Goal: Information Seeking & Learning: Learn about a topic

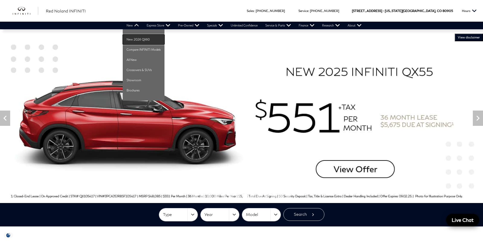
click at [133, 39] on link "New 2026 QX60" at bounding box center [144, 39] width 42 height 10
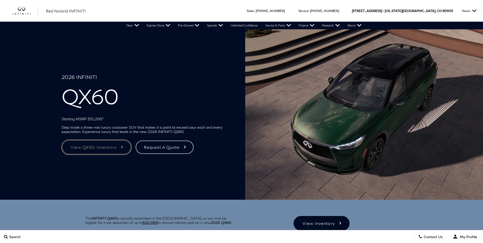
click at [118, 149] on link "View QX60 Inventory" at bounding box center [97, 147] width 70 height 15
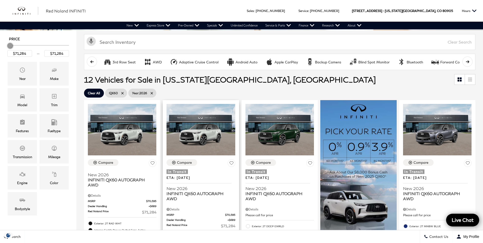
scroll to position [76, 0]
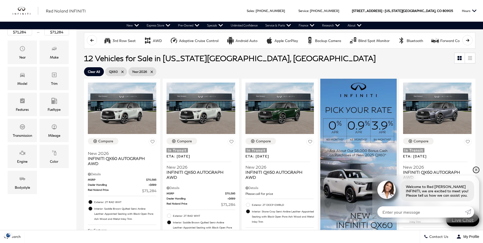
click at [476, 169] on link "✕" at bounding box center [476, 170] width 6 height 6
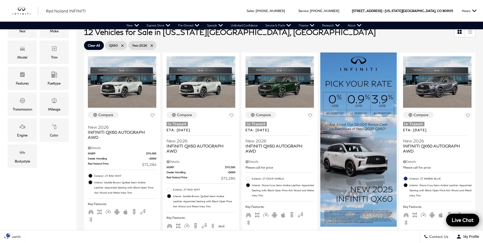
scroll to position [102, 0]
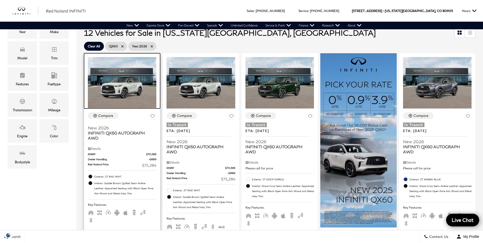
click at [134, 83] on img at bounding box center [122, 82] width 69 height 51
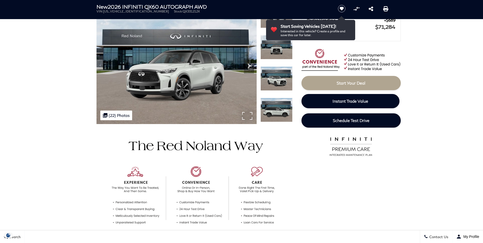
click at [115, 116] on div ".cls-1, .cls-3 { fill: #c50033; } .cls-1 { clip-rule: evenodd; } .cls-2 { clip-…" at bounding box center [116, 116] width 32 height 10
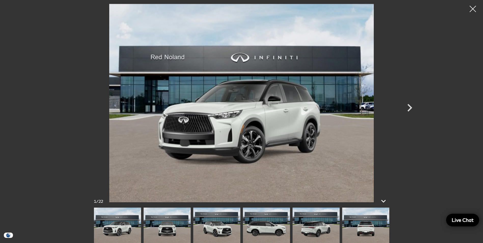
click at [213, 228] on img at bounding box center [216, 225] width 47 height 35
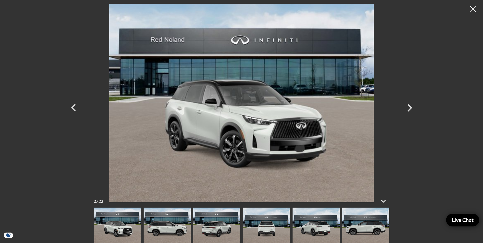
click at [256, 226] on img at bounding box center [266, 225] width 47 height 35
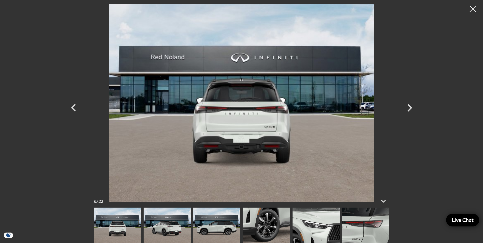
click at [280, 235] on img at bounding box center [266, 225] width 47 height 35
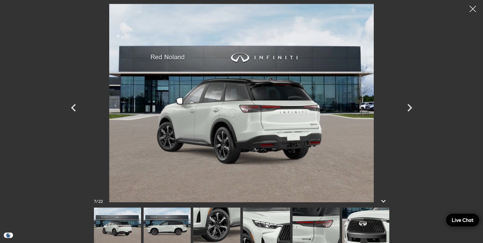
click at [280, 235] on img at bounding box center [266, 225] width 47 height 35
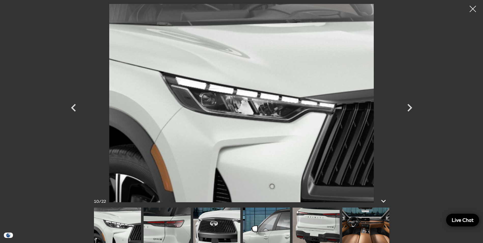
click at [280, 235] on img at bounding box center [266, 225] width 47 height 35
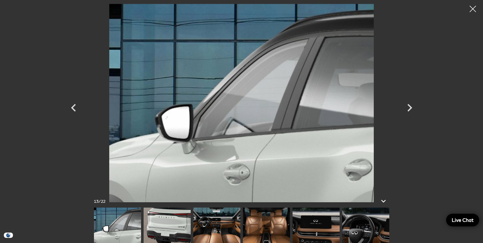
click at [238, 234] on img at bounding box center [216, 225] width 47 height 35
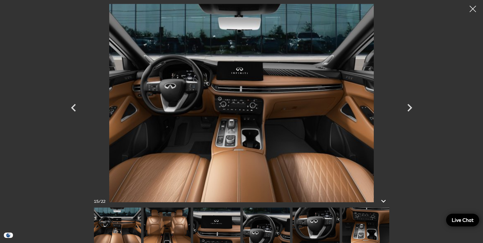
click at [161, 232] on img at bounding box center [167, 225] width 47 height 35
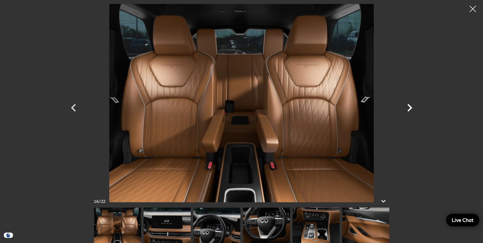
click at [412, 109] on icon "Next" at bounding box center [409, 107] width 15 height 15
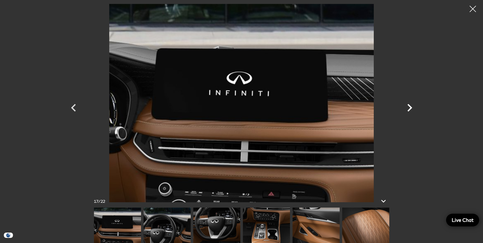
click at [411, 109] on icon "Next" at bounding box center [409, 107] width 15 height 15
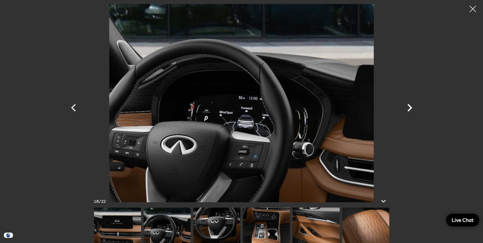
click at [411, 109] on icon "Next" at bounding box center [409, 107] width 15 height 15
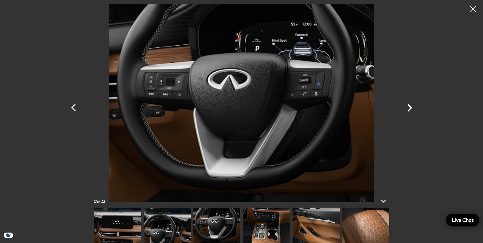
click at [411, 109] on icon "Next" at bounding box center [409, 107] width 15 height 15
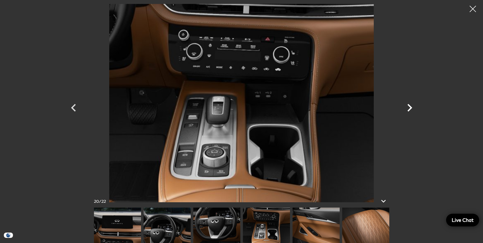
click at [411, 109] on icon "Next" at bounding box center [409, 107] width 15 height 15
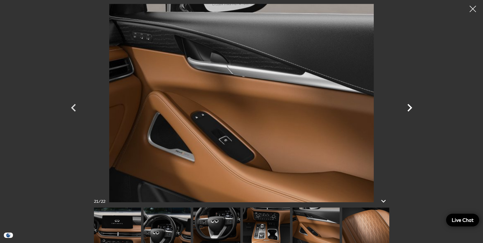
click at [411, 109] on icon "Next" at bounding box center [409, 107] width 15 height 15
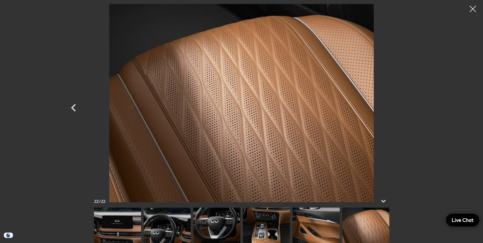
click at [411, 109] on div at bounding box center [241, 103] width 357 height 198
click at [71, 106] on icon "Previous" at bounding box center [73, 107] width 15 height 15
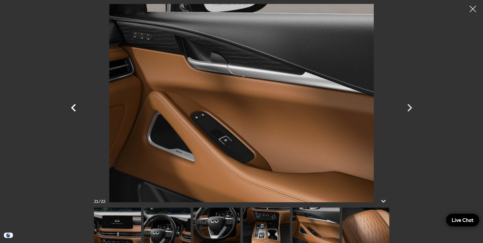
click at [71, 107] on icon "Previous" at bounding box center [73, 107] width 15 height 15
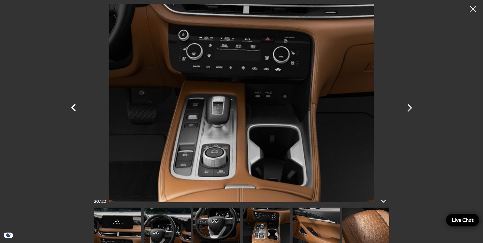
click at [71, 107] on icon "Previous" at bounding box center [73, 107] width 15 height 15
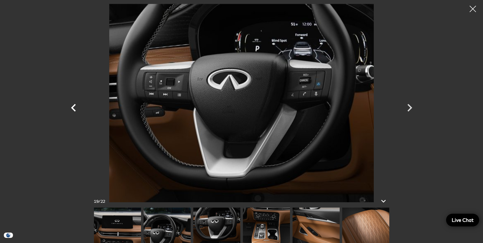
click at [71, 107] on icon "Previous" at bounding box center [73, 107] width 15 height 15
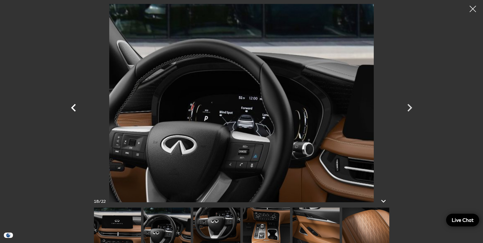
click at [71, 107] on icon "Previous" at bounding box center [73, 107] width 15 height 15
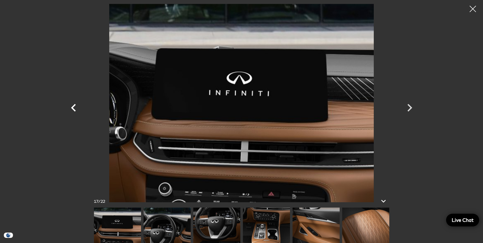
click at [71, 107] on icon "Previous" at bounding box center [73, 107] width 15 height 15
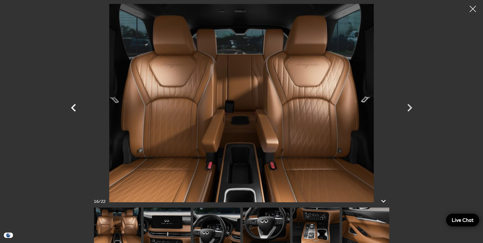
click at [71, 107] on icon "Previous" at bounding box center [73, 107] width 15 height 15
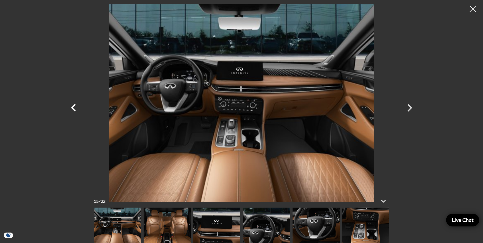
click at [71, 107] on icon "Previous" at bounding box center [73, 107] width 15 height 15
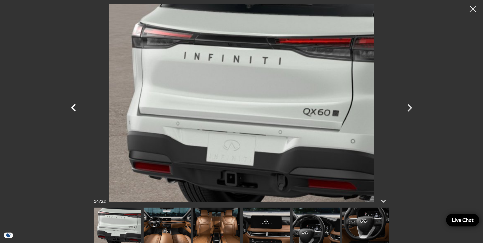
click at [71, 107] on icon "Previous" at bounding box center [73, 107] width 15 height 15
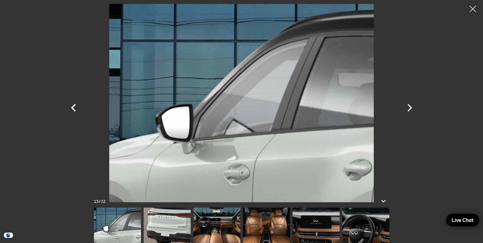
click at [71, 107] on icon "Previous" at bounding box center [73, 107] width 15 height 15
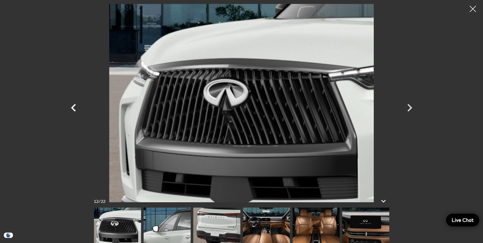
click at [71, 107] on icon "Previous" at bounding box center [73, 107] width 15 height 15
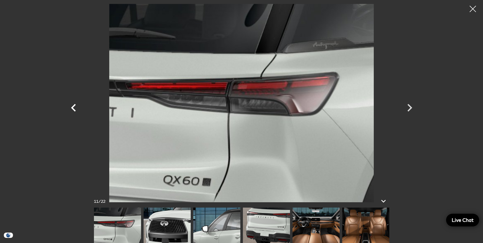
click at [71, 107] on icon "Previous" at bounding box center [73, 107] width 15 height 15
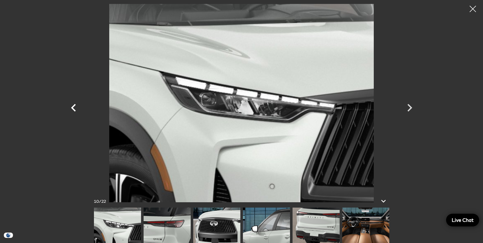
click at [71, 107] on icon "Previous" at bounding box center [73, 107] width 15 height 15
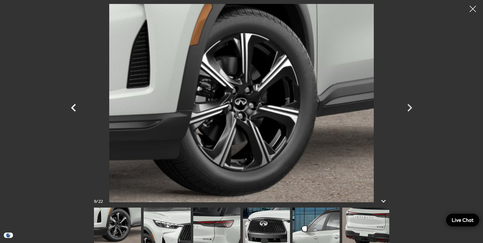
click at [71, 107] on icon "Previous" at bounding box center [73, 107] width 15 height 15
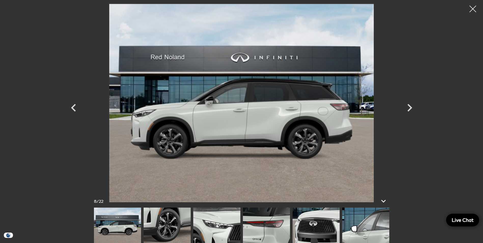
click at [472, 8] on div at bounding box center [472, 8] width 13 height 13
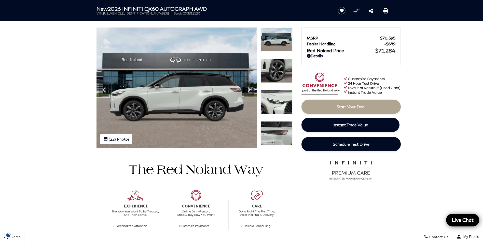
scroll to position [25, 0]
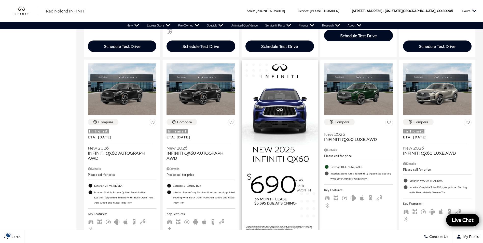
scroll to position [306, 0]
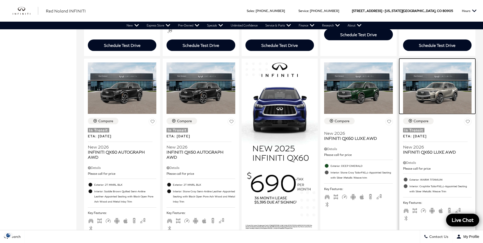
click at [445, 92] on img at bounding box center [437, 87] width 69 height 51
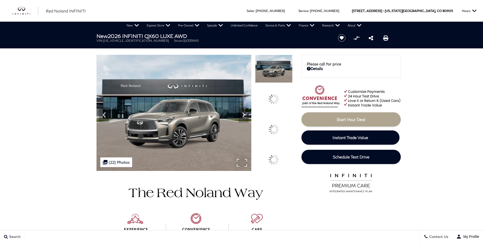
click at [110, 167] on div ".cls-1, .cls-3 { fill: #c50033; } .cls-1 { clip-rule: evenodd; } .cls-2 { clip-…" at bounding box center [116, 162] width 32 height 10
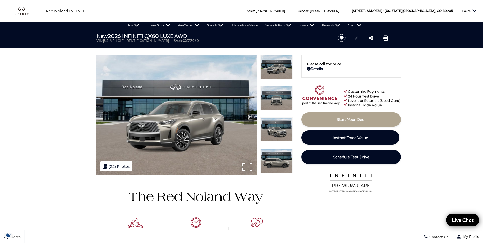
click at [215, 138] on img at bounding box center [177, 115] width 160 height 120
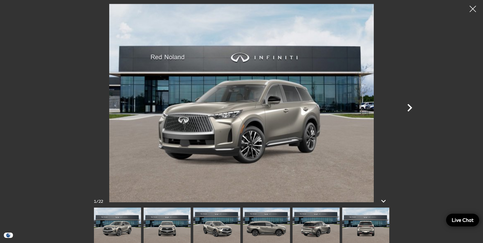
click at [411, 106] on icon "Next" at bounding box center [409, 107] width 15 height 15
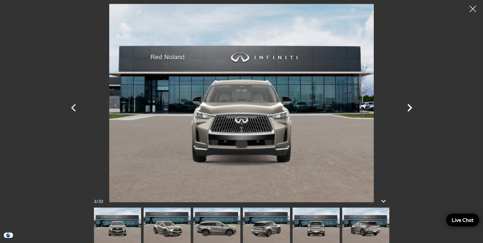
click at [411, 106] on icon "Next" at bounding box center [409, 107] width 15 height 15
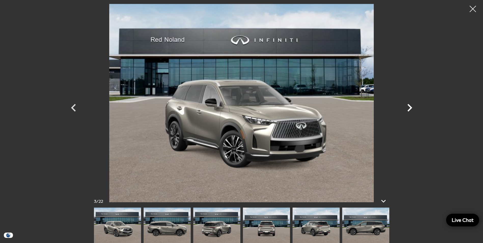
click at [411, 106] on icon "Next" at bounding box center [409, 107] width 15 height 15
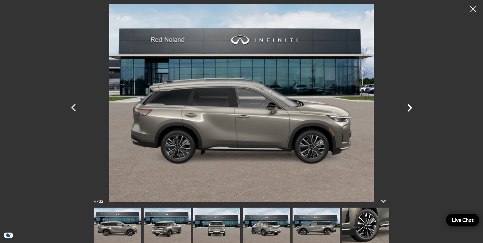
click at [411, 106] on icon "Next" at bounding box center [409, 107] width 15 height 15
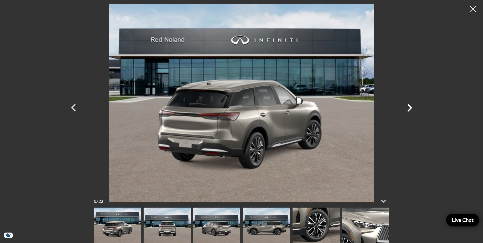
click at [411, 106] on icon "Next" at bounding box center [409, 107] width 15 height 15
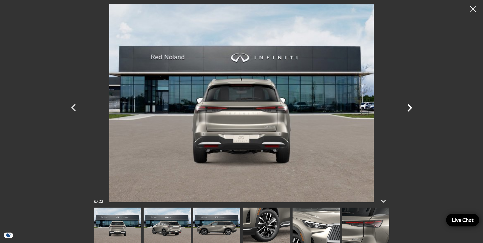
click at [411, 106] on icon "Next" at bounding box center [409, 107] width 15 height 15
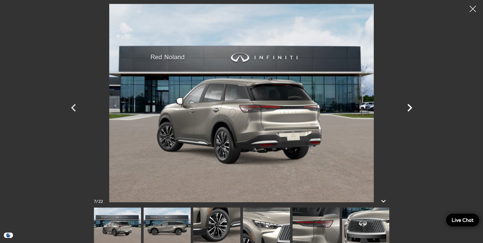
click at [411, 106] on icon "Next" at bounding box center [409, 107] width 15 height 15
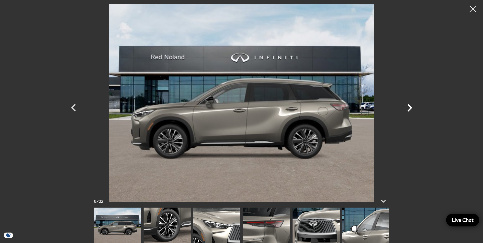
click at [411, 106] on icon "Next" at bounding box center [409, 107] width 15 height 15
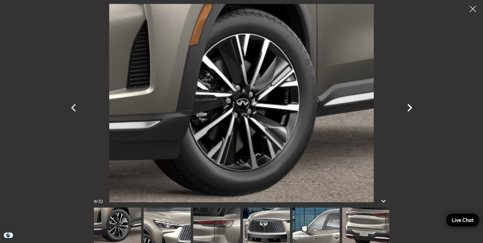
click at [411, 106] on icon "Next" at bounding box center [409, 107] width 15 height 15
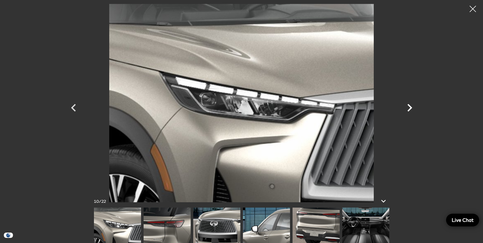
click at [411, 106] on icon "Next" at bounding box center [409, 107] width 15 height 15
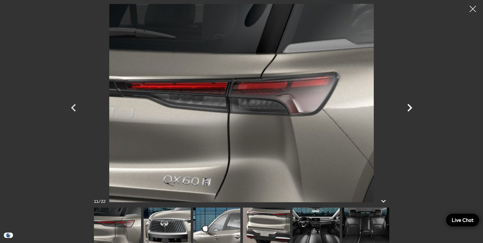
click at [411, 106] on icon "Next" at bounding box center [409, 107] width 15 height 15
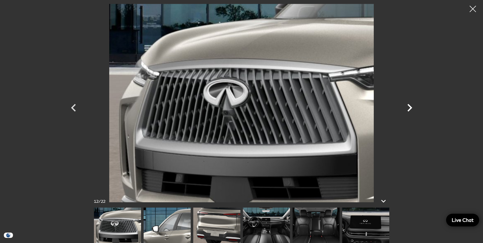
click at [411, 106] on icon "Next" at bounding box center [409, 107] width 15 height 15
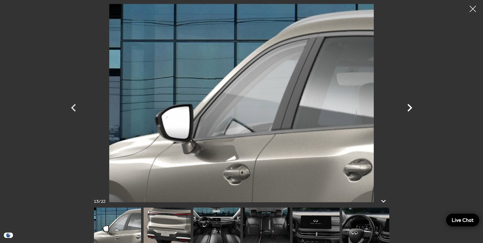
click at [411, 106] on icon "Next" at bounding box center [409, 107] width 15 height 15
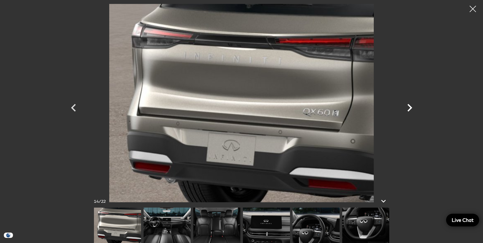
click at [411, 106] on icon "Next" at bounding box center [409, 107] width 15 height 15
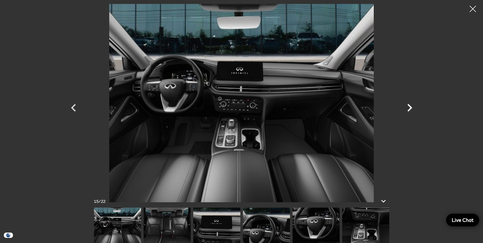
click at [411, 106] on icon "Next" at bounding box center [409, 107] width 15 height 15
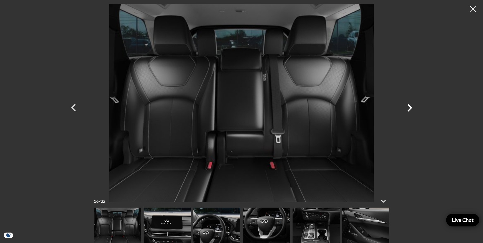
click at [411, 106] on icon "Next" at bounding box center [409, 107] width 15 height 15
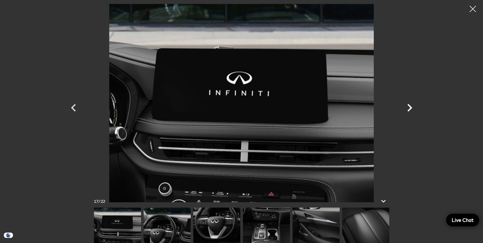
click at [411, 106] on icon "Next" at bounding box center [409, 107] width 15 height 15
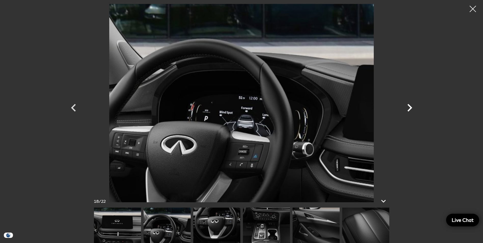
click at [411, 106] on icon "Next" at bounding box center [410, 108] width 5 height 8
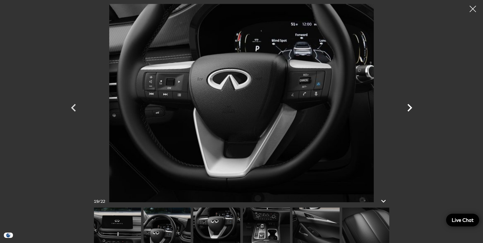
click at [411, 106] on icon "Next" at bounding box center [410, 108] width 5 height 8
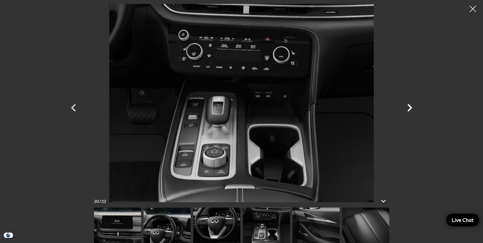
click at [411, 106] on icon "Next" at bounding box center [410, 108] width 5 height 8
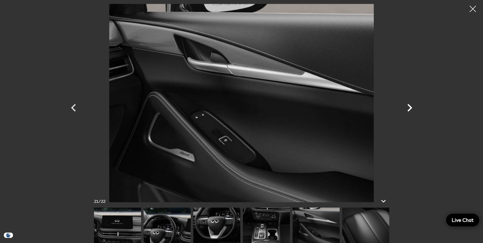
click at [411, 106] on icon "Next" at bounding box center [410, 108] width 5 height 8
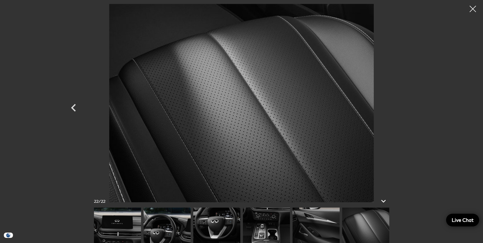
click at [411, 106] on div at bounding box center [241, 103] width 357 height 198
click at [472, 9] on div at bounding box center [472, 8] width 13 height 13
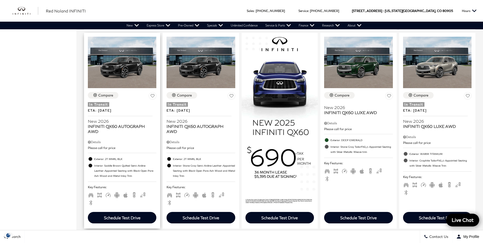
scroll to position [331, 0]
click at [121, 61] on img at bounding box center [122, 62] width 69 height 51
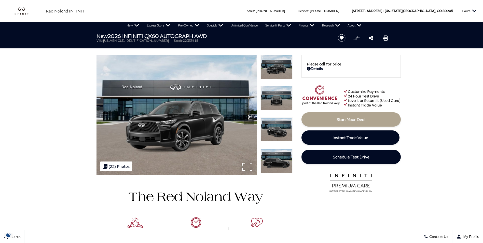
click at [194, 139] on img at bounding box center [177, 115] width 160 height 120
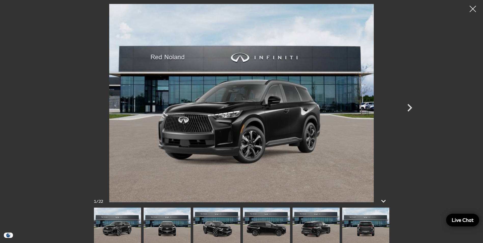
click at [408, 108] on icon "Next" at bounding box center [409, 107] width 15 height 15
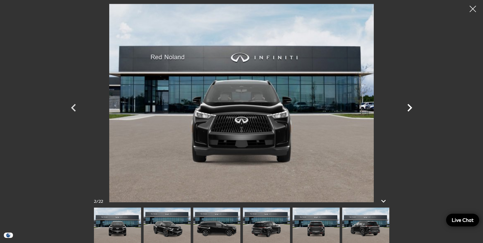
click at [408, 108] on icon "Next" at bounding box center [409, 107] width 15 height 15
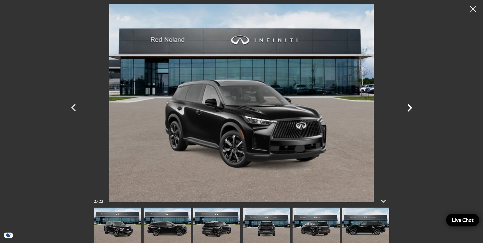
click at [408, 108] on icon "Next" at bounding box center [409, 107] width 15 height 15
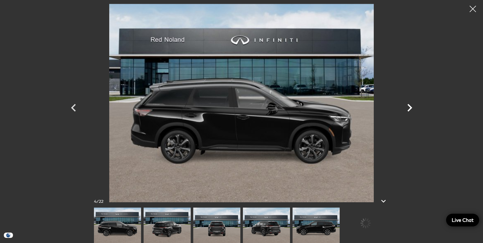
click at [408, 108] on icon "Next" at bounding box center [409, 107] width 15 height 15
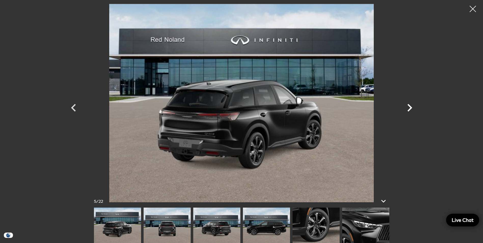
click at [408, 108] on icon "Next" at bounding box center [409, 107] width 15 height 15
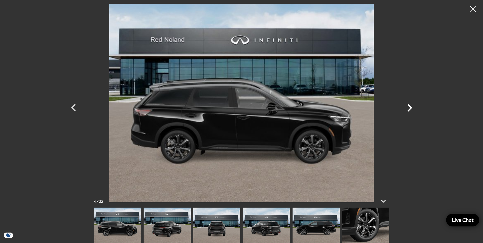
click at [410, 108] on icon "Next" at bounding box center [410, 108] width 5 height 8
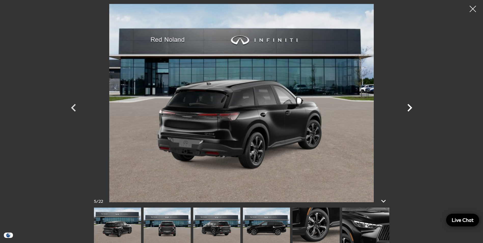
click at [410, 108] on icon "Next" at bounding box center [410, 108] width 5 height 8
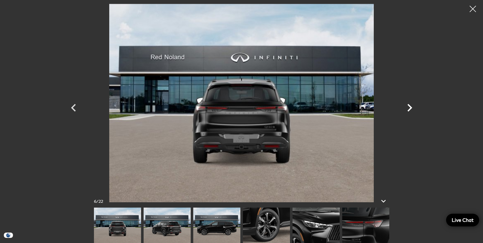
click at [410, 108] on icon "Next" at bounding box center [410, 108] width 5 height 8
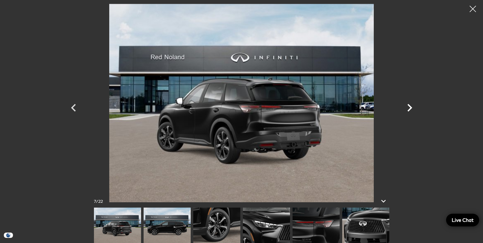
click at [410, 108] on icon "Next" at bounding box center [410, 108] width 5 height 8
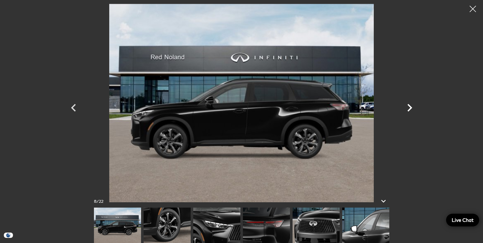
click at [410, 108] on icon "Next" at bounding box center [410, 108] width 5 height 8
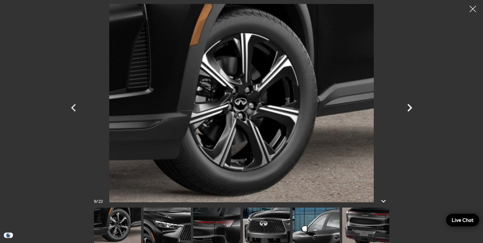
click at [410, 108] on icon "Next" at bounding box center [410, 108] width 5 height 8
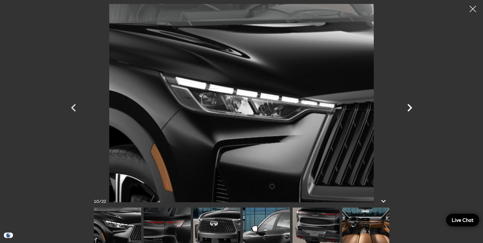
click at [410, 108] on icon "Next" at bounding box center [410, 108] width 5 height 8
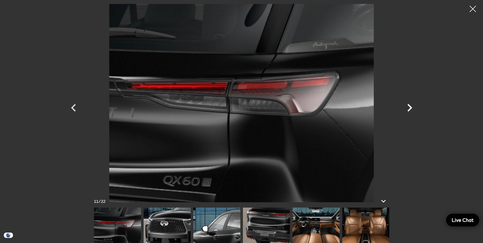
click at [410, 108] on icon "Next" at bounding box center [410, 108] width 5 height 8
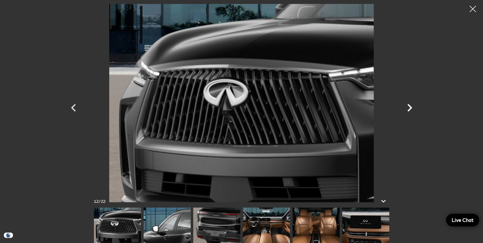
click at [410, 108] on icon "Next" at bounding box center [410, 108] width 5 height 8
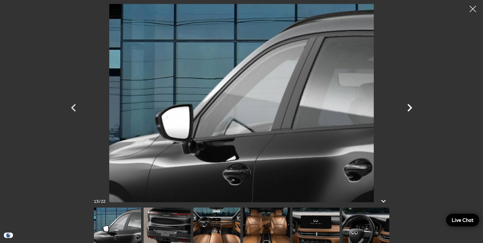
click at [410, 108] on icon "Next" at bounding box center [410, 108] width 5 height 8
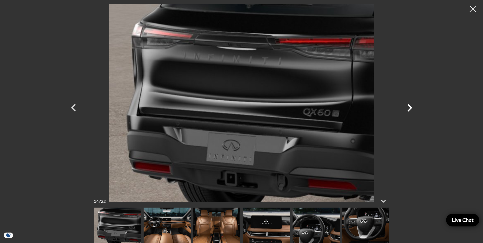
click at [410, 108] on icon "Next" at bounding box center [410, 108] width 5 height 8
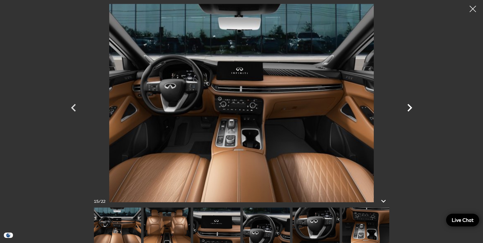
click at [410, 108] on icon "Next" at bounding box center [410, 108] width 5 height 8
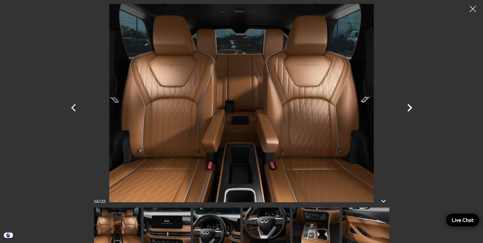
click at [410, 108] on icon "Next" at bounding box center [410, 108] width 5 height 8
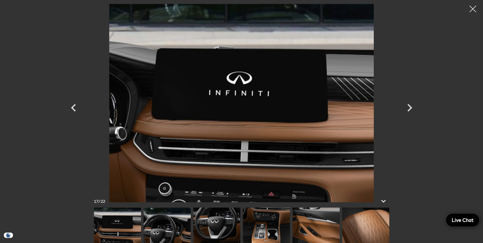
click at [472, 9] on div at bounding box center [472, 8] width 13 height 13
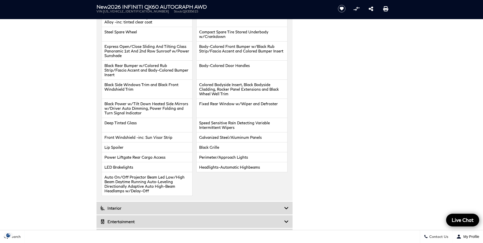
scroll to position [688, 0]
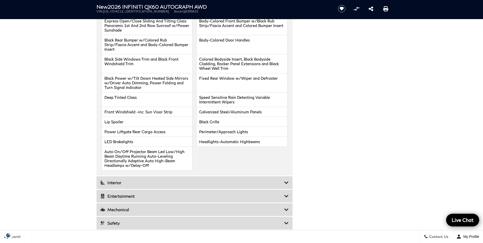
click at [289, 190] on div "Entertainment" at bounding box center [195, 196] width 196 height 13
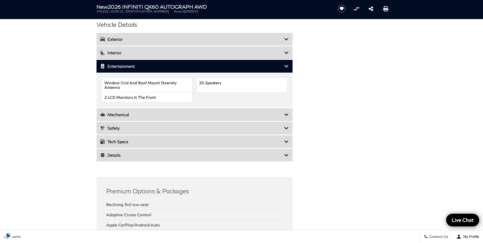
scroll to position [611, 0]
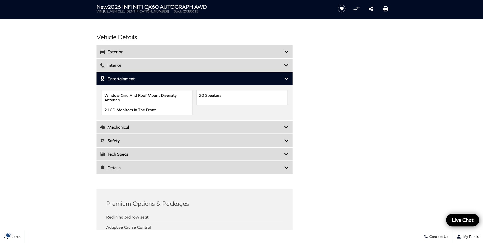
click at [293, 77] on div "Vehicle Details Exterior Wheels: 20" x 8J Luxury Machined Aluminum Alloy -inc: …" at bounding box center [242, 103] width 306 height 142
click at [289, 76] on div "Entertainment" at bounding box center [195, 78] width 196 height 13
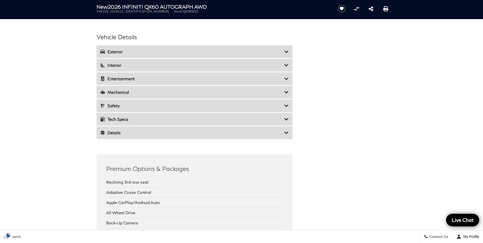
click at [287, 130] on icon at bounding box center [286, 132] width 5 height 5
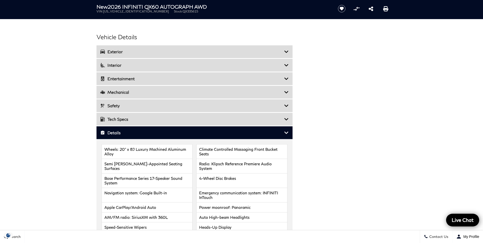
click at [286, 130] on icon at bounding box center [286, 132] width 5 height 5
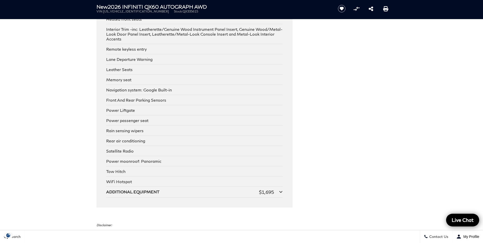
scroll to position [840, 0]
